Goal: Task Accomplishment & Management: Complete application form

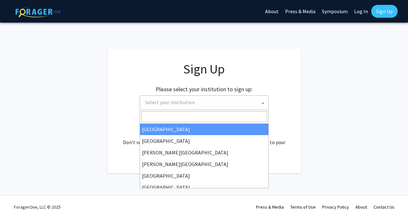
click at [163, 98] on span "Select your institution" at bounding box center [206, 102] width 126 height 13
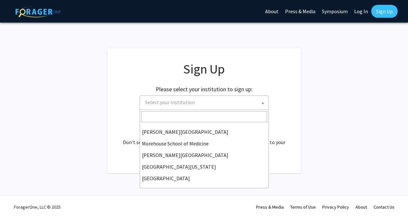
scroll to position [168, 0]
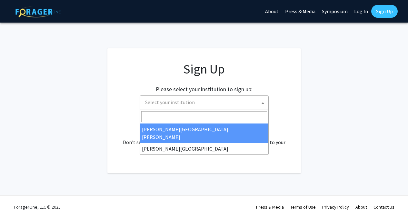
type input "j"
select select "1"
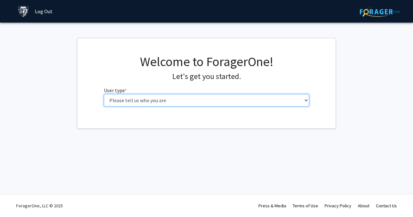
click at [148, 97] on select "Please tell us who you are Undergraduate Student Master's Student Doctoral Cand…" at bounding box center [206, 100] width 205 height 12
select select "2: masters"
click at [104, 94] on select "Please tell us who you are Undergraduate Student Master's Student Doctoral Cand…" at bounding box center [206, 100] width 205 height 12
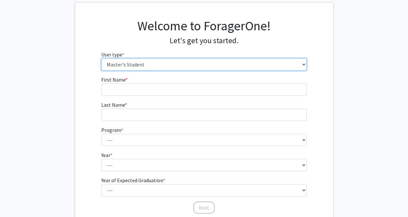
scroll to position [38, 0]
